Goal: Find specific page/section: Find specific page/section

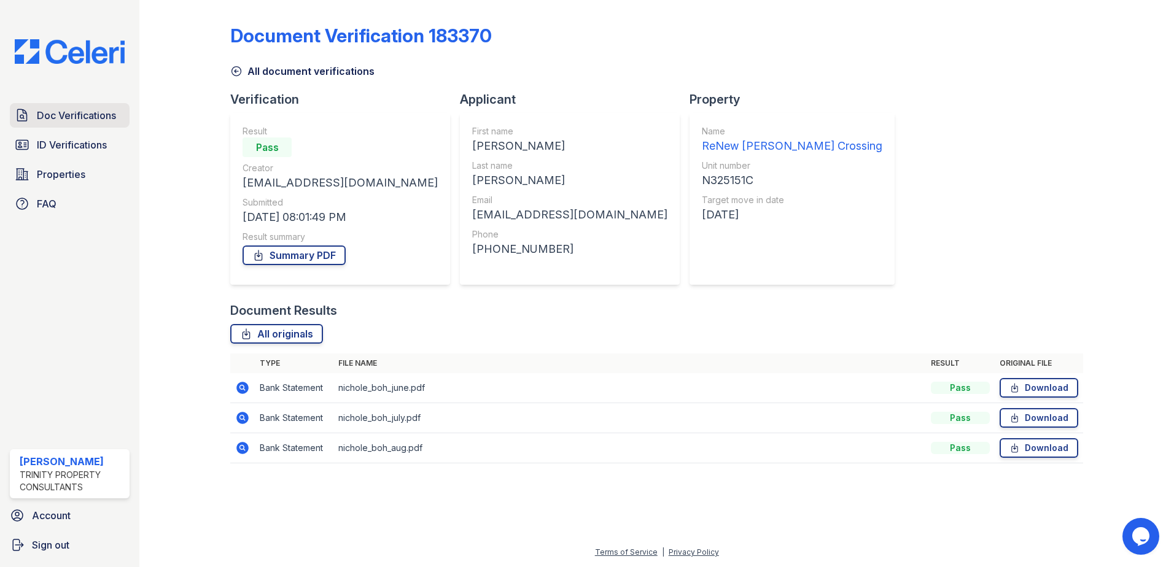
click at [47, 117] on span "Doc Verifications" at bounding box center [76, 115] width 79 height 15
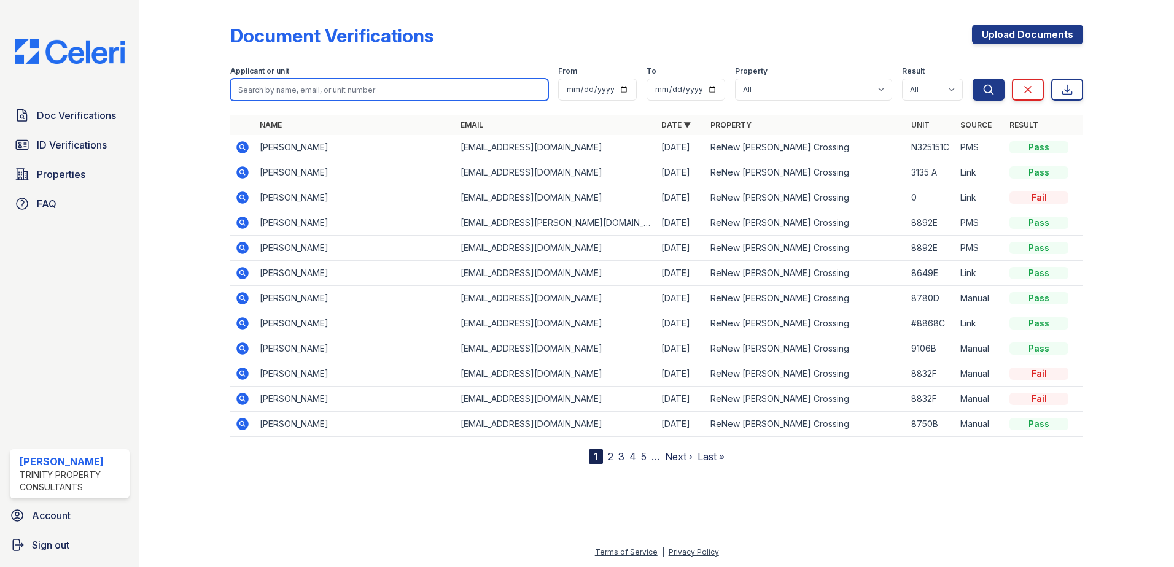
click at [322, 95] on input "search" at bounding box center [389, 90] width 318 height 22
paste input "Dashboard Leads Applicants Residents Tools Data & Reports Setup My Dashboard Le…"
type input "Dashboard Leads Applicants Residents Tools Data & Reports Setup My Dashboard Le…"
click at [972, 79] on button "Search" at bounding box center [988, 90] width 32 height 22
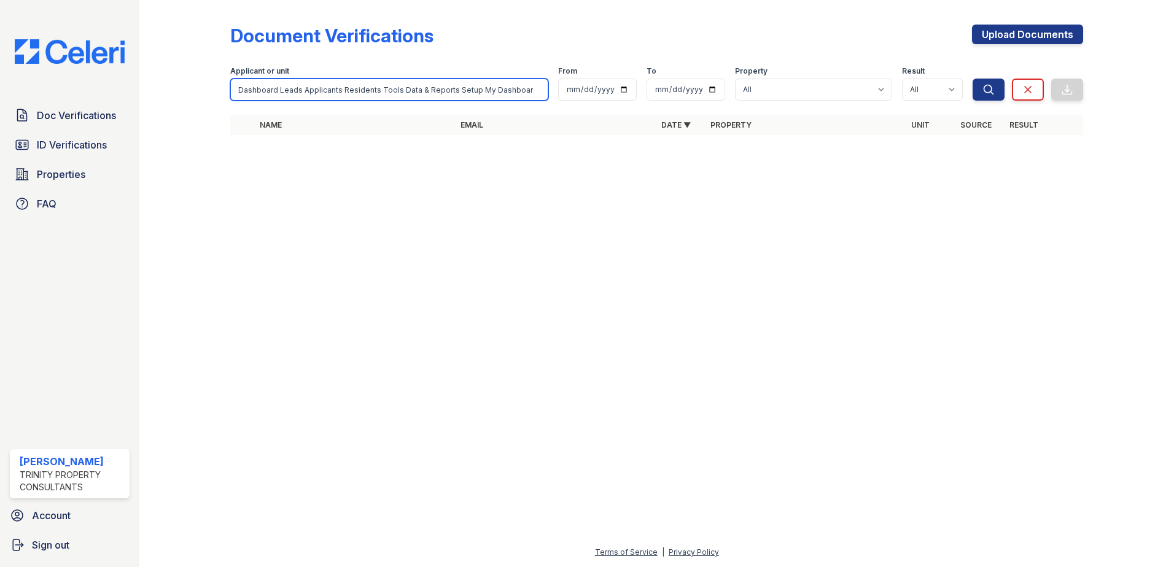
click at [356, 87] on input "Dashboard Leads Applicants Residents Tools Data & Reports Setup My Dashboard Le…" at bounding box center [389, 90] width 318 height 22
click at [538, 90] on input "Dashboard Leads Applicants Residents Tools Data & Reports Setup My Dashboard Le…" at bounding box center [389, 90] width 318 height 22
click at [503, 97] on input "search" at bounding box center [389, 90] width 318 height 22
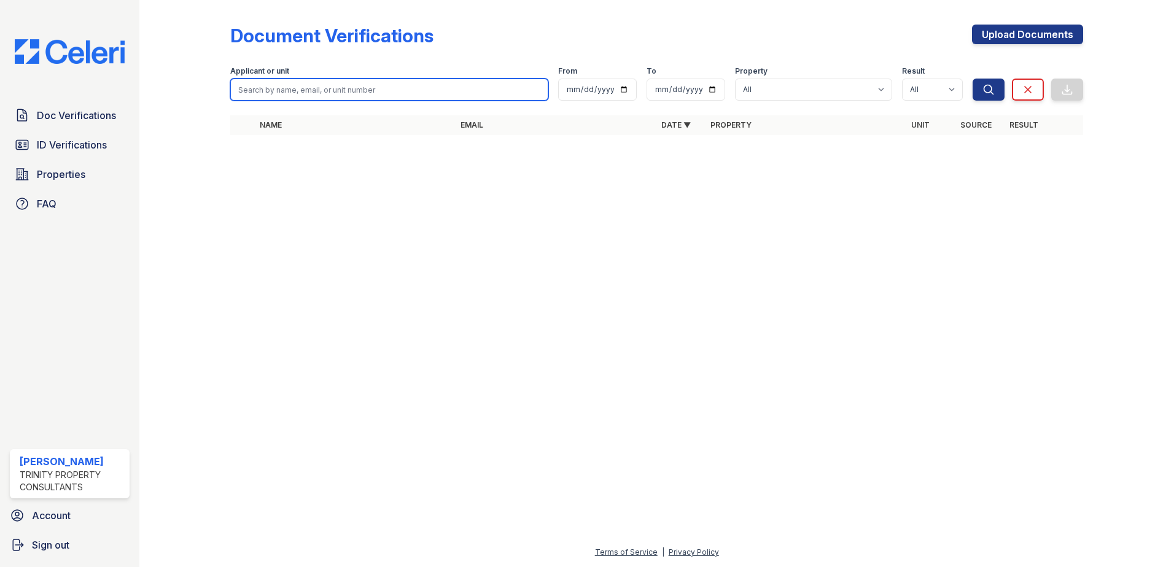
paste input "Dashboard Leads Applicants Residents Tools Data & Reports Setup My Dashboard Le…"
type input "Dashboard Leads Applicants Residents Tools Data & Reports Setup My Dashboard Le…"
click at [534, 87] on input "Dashboard Leads Applicants Residents Tools Data & Reports Setup My Dashboard Le…" at bounding box center [389, 90] width 318 height 22
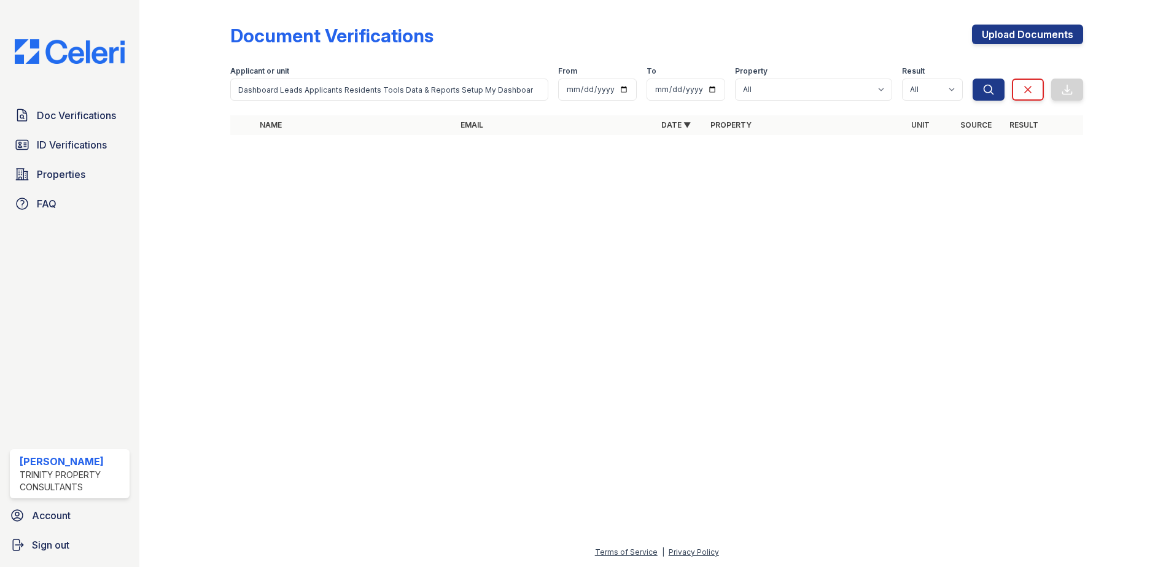
click at [552, 93] on div "Applicant or unit Dashboard Leads Applicants Residents Tools Data & Reports Set…" at bounding box center [601, 80] width 742 height 39
click at [537, 92] on input "Dashboard Leads Applicants Residents Tools Data & Reports Setup My Dashboard Le…" at bounding box center [389, 90] width 318 height 22
click at [535, 90] on input "Dashboard Leads Applicants Residents Tools Data & Reports Setup My Dashboard Le…" at bounding box center [389, 90] width 318 height 22
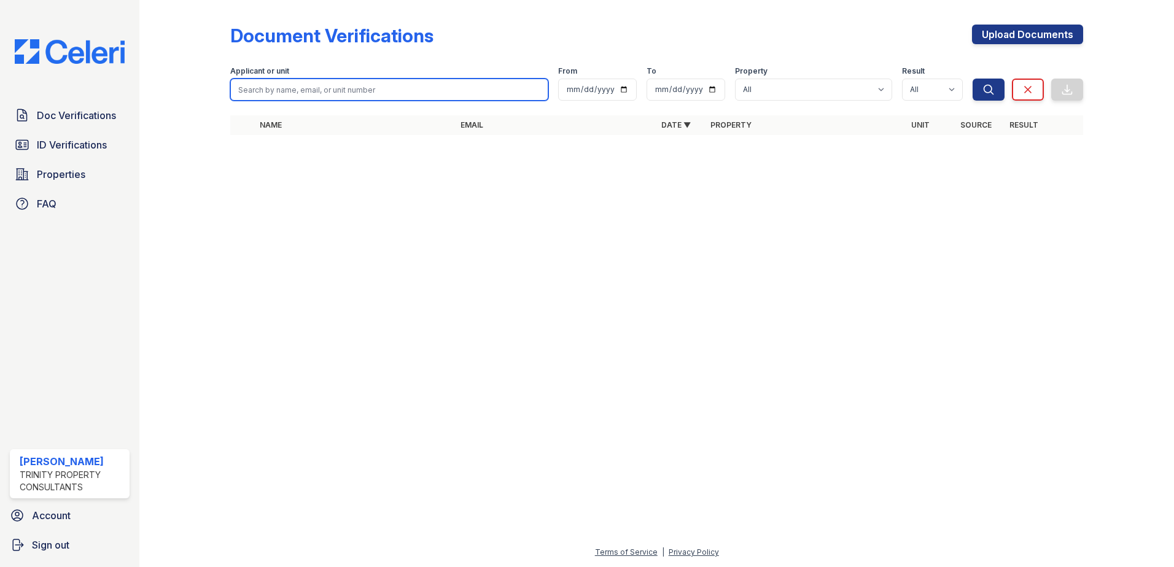
click at [343, 95] on input "search" at bounding box center [389, 90] width 318 height 22
paste input "Dashboard Leads Applicants Residents Tools Data & Reports Setup My Dashboard Le…"
type input "Dashboard Leads Applicants Residents Tools Data & Reports Setup My Dashboard Le…"
click at [540, 89] on input "Dashboard Leads Applicants Residents Tools Data & Reports Setup My Dashboard Le…" at bounding box center [389, 90] width 318 height 22
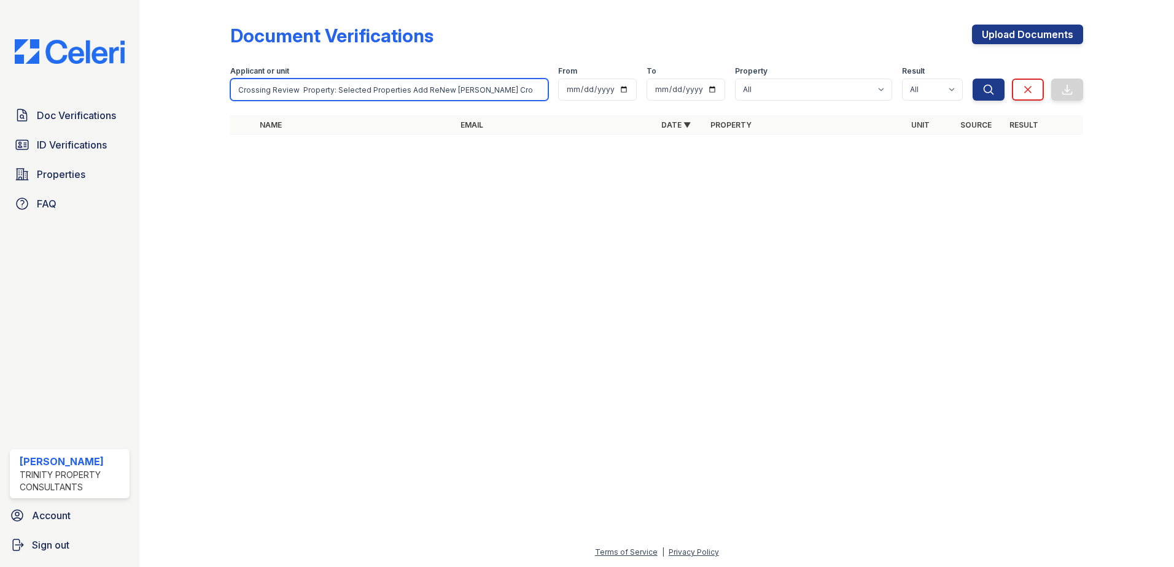
click at [532, 91] on input "Dashboard Leads Applicants Residents Tools Data & Reports Setup My Dashboard Le…" at bounding box center [389, 90] width 318 height 22
click at [535, 91] on input "Dashboard Leads Applicants Residents Tools Data & Reports Setup My Dashboard Le…" at bounding box center [389, 90] width 318 height 22
click at [423, 85] on input "search" at bounding box center [389, 90] width 318 height 22
paste input "Alston"
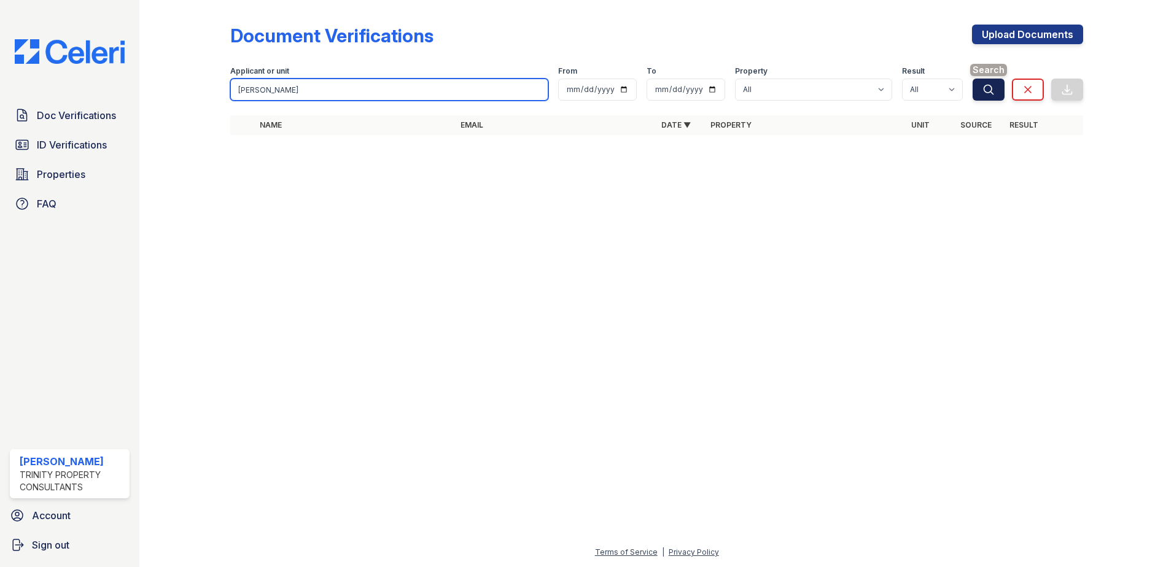
type input "Alston"
click at [992, 88] on icon "submit" at bounding box center [988, 89] width 9 height 9
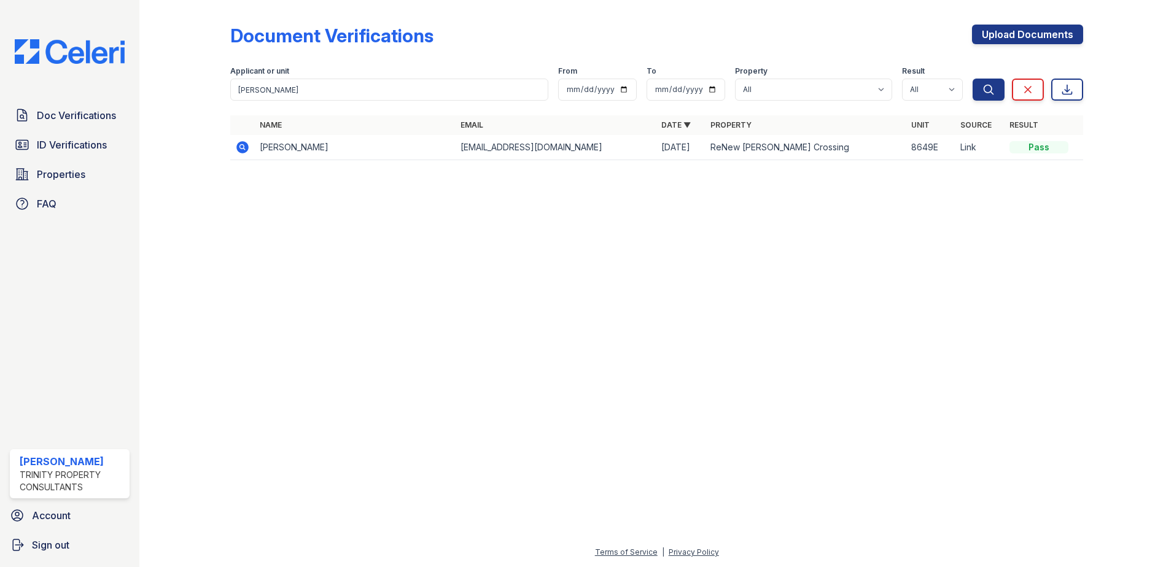
click at [246, 149] on icon at bounding box center [242, 147] width 12 height 12
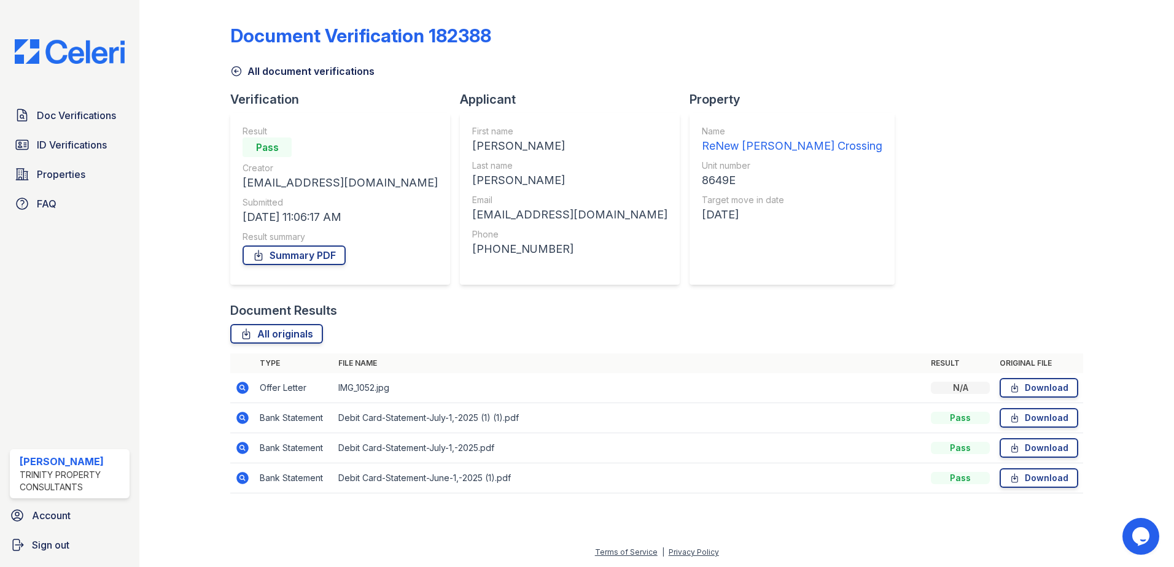
click at [241, 390] on icon at bounding box center [242, 388] width 12 height 12
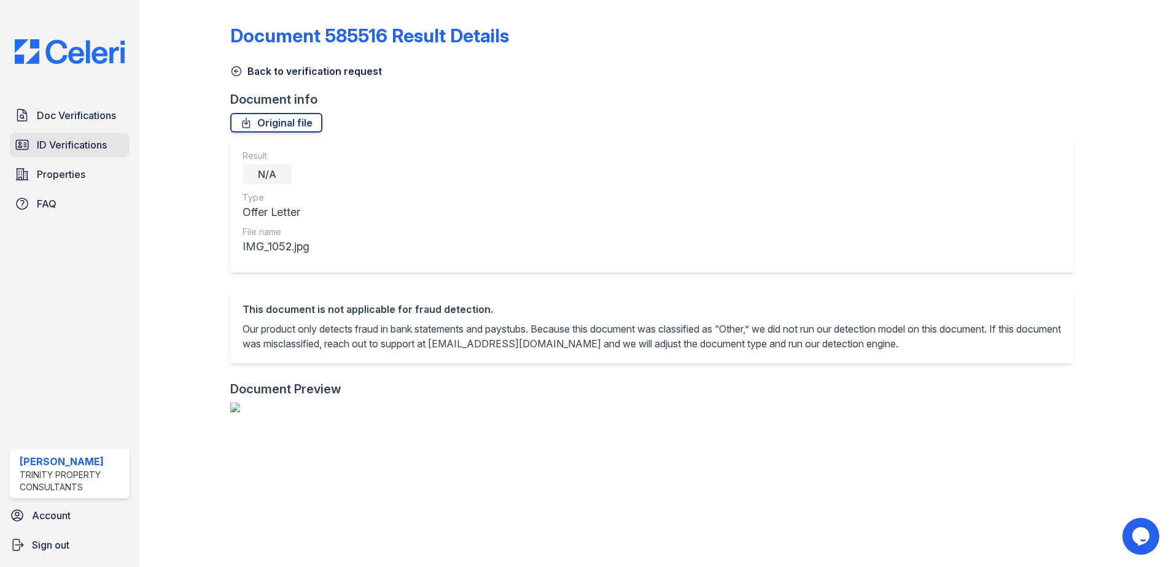
click at [59, 140] on span "ID Verifications" at bounding box center [72, 144] width 70 height 15
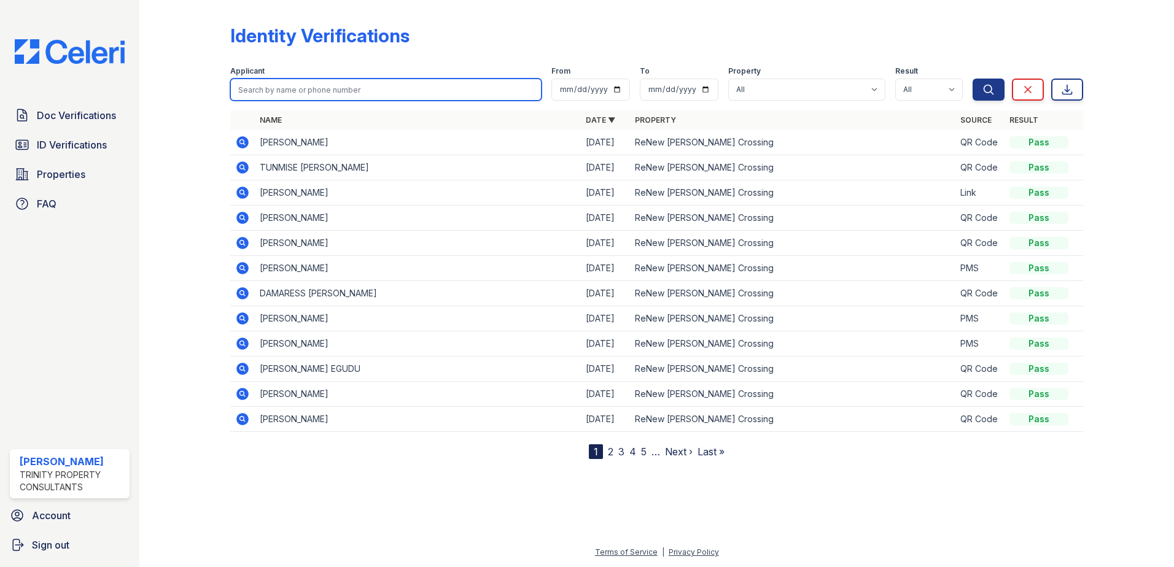
click at [271, 92] on input "search" at bounding box center [385, 90] width 311 height 22
paste input "Alston"
type input "Alston"
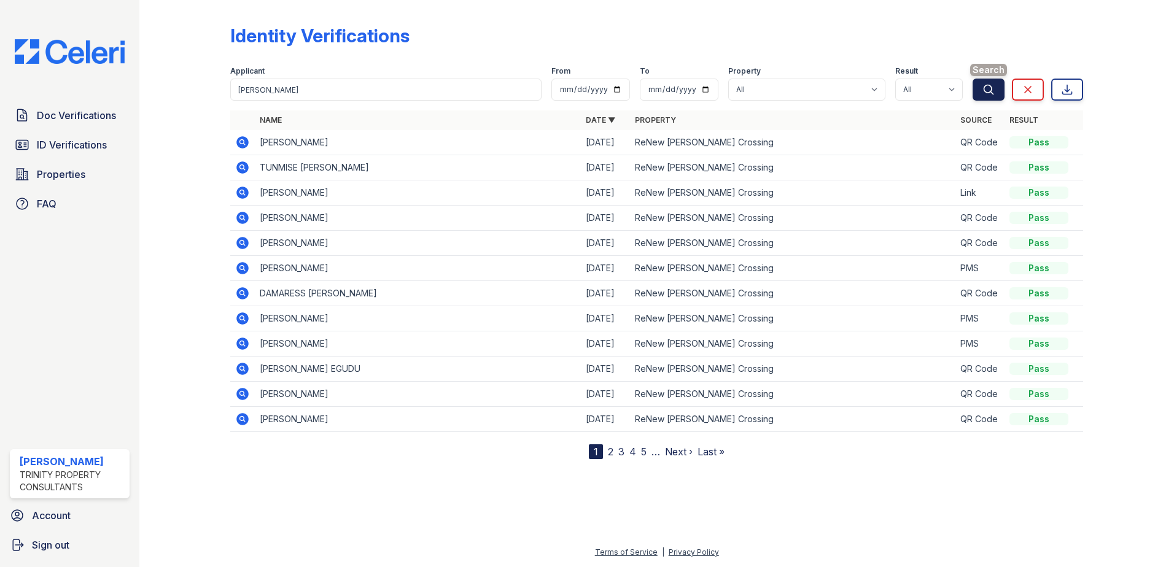
click at [976, 92] on button "Search" at bounding box center [988, 90] width 32 height 22
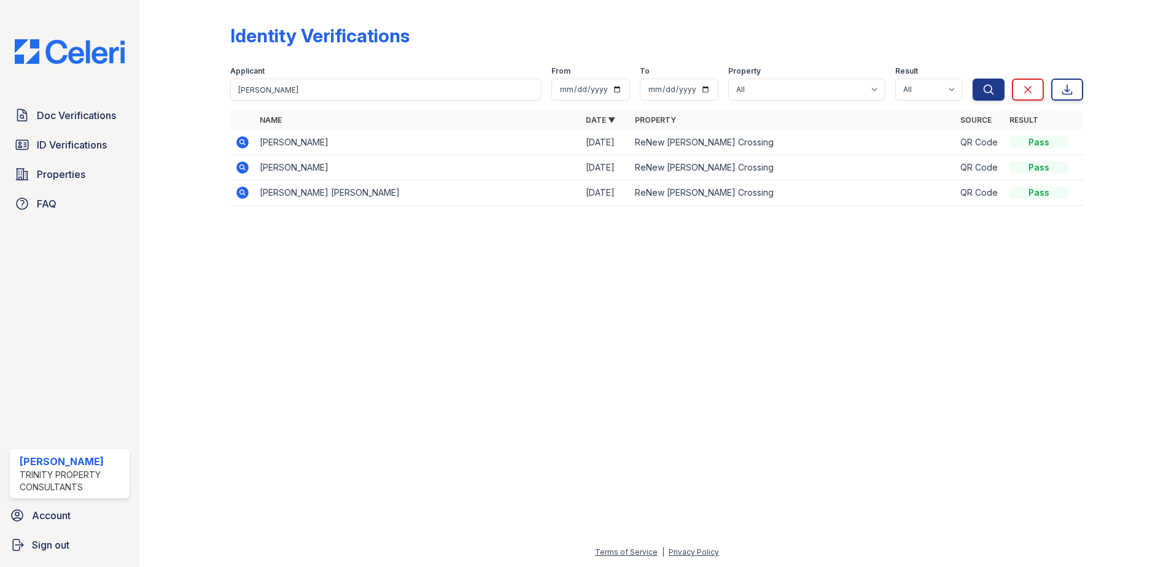
drag, startPoint x: 506, startPoint y: 331, endPoint x: 428, endPoint y: 154, distance: 194.0
click at [506, 331] on div at bounding box center [656, 392] width 995 height 308
drag, startPoint x: 282, startPoint y: 85, endPoint x: 209, endPoint y: 92, distance: 72.8
click at [209, 92] on div "Identity Verifications Filter Applicant Alston From To Property All ReNew Howar…" at bounding box center [656, 119] width 995 height 238
type input "stolle"
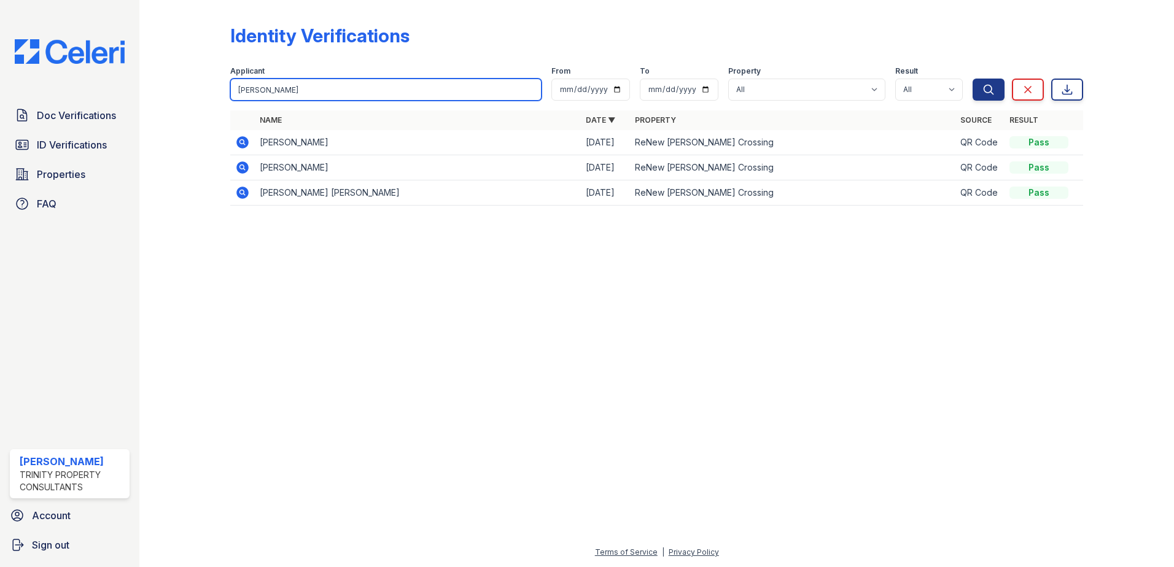
click at [972, 79] on button "Search" at bounding box center [988, 90] width 32 height 22
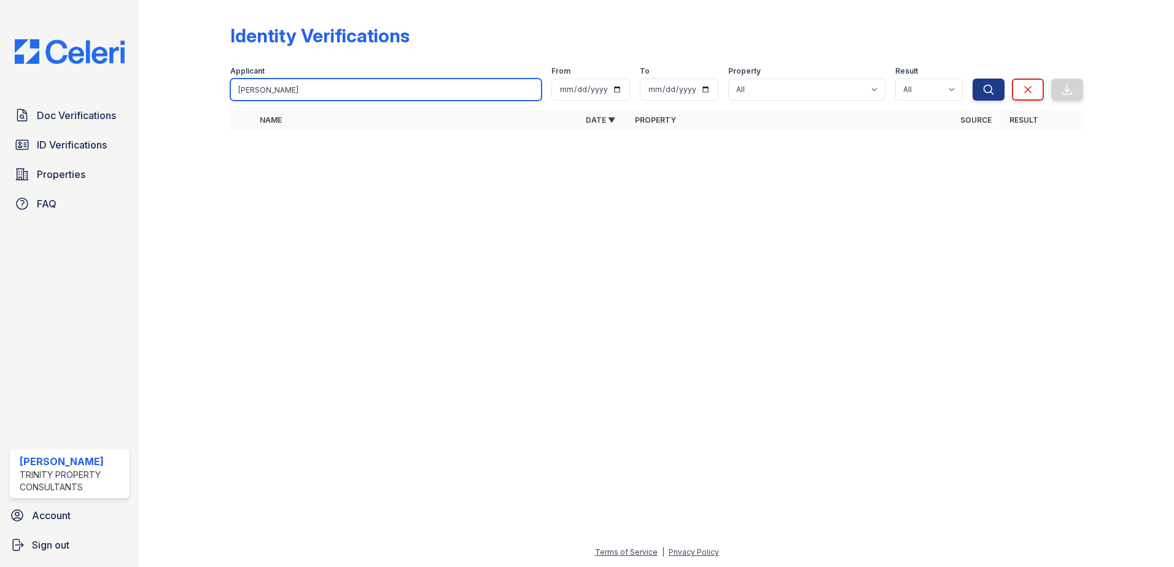
click at [261, 91] on input "stolle" at bounding box center [385, 90] width 311 height 22
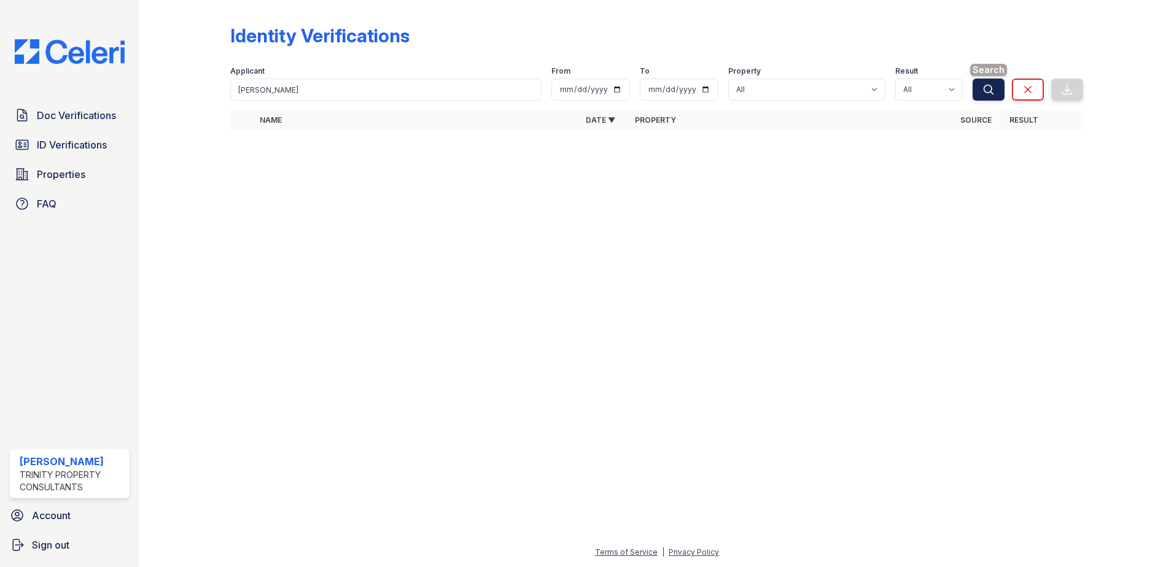
click at [986, 91] on icon "submit" at bounding box center [988, 89] width 12 height 12
click at [977, 87] on button "Search" at bounding box center [988, 90] width 32 height 22
click at [106, 120] on span "Doc Verifications" at bounding box center [76, 115] width 79 height 15
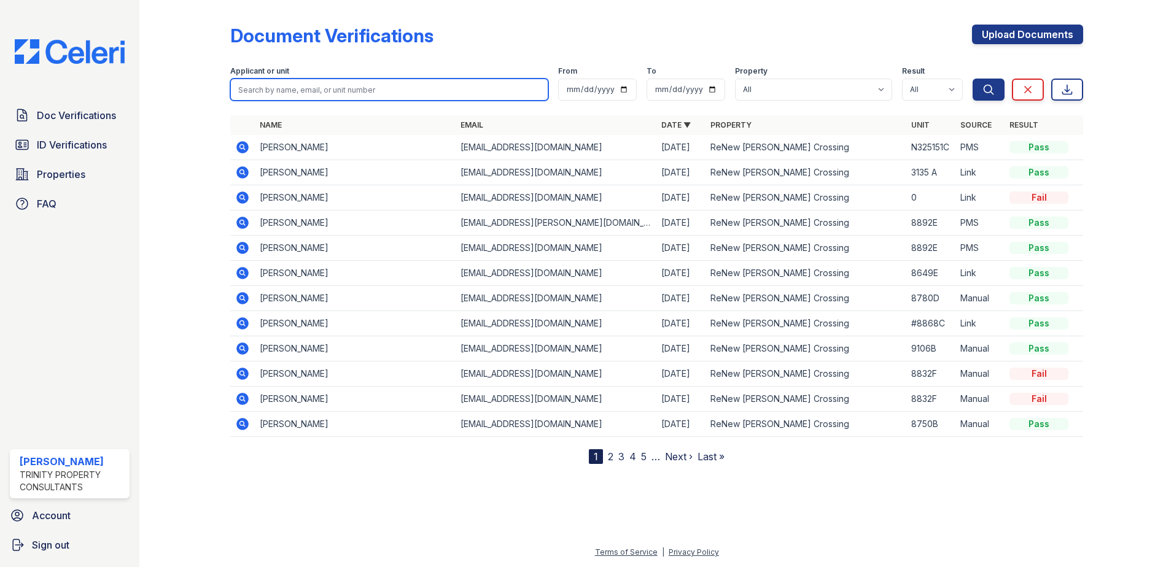
click at [278, 91] on input "search" at bounding box center [389, 90] width 318 height 22
type input "stolle"
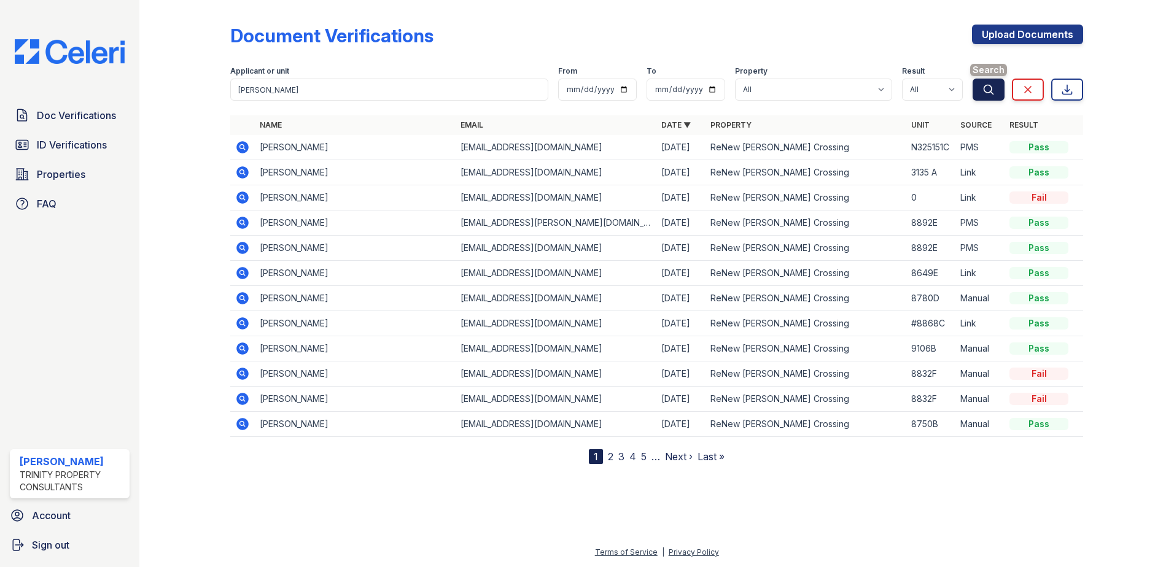
click at [984, 89] on icon "submit" at bounding box center [988, 89] width 9 height 9
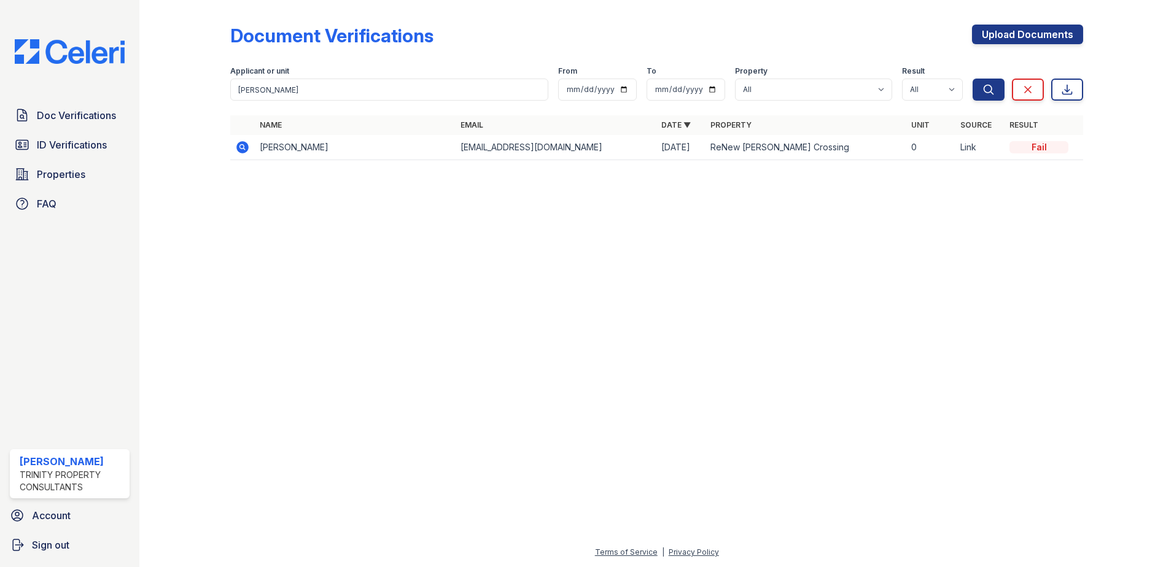
click at [241, 151] on icon at bounding box center [242, 147] width 12 height 12
